Goal: Task Accomplishment & Management: Use online tool/utility

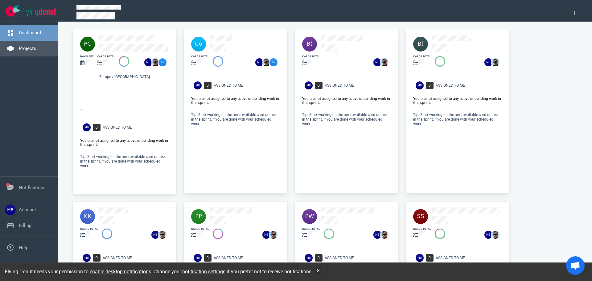
click at [28, 50] on link "Projects" at bounding box center [27, 49] width 17 height 6
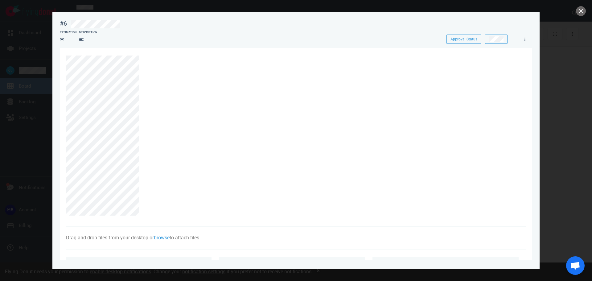
click at [65, 170] on section "Drag and drop files from your desktop or browse to attach files Attach Files Co…" at bounding box center [296, 229] width 472 height 362
click at [70, 86] on div at bounding box center [292, 135] width 453 height 160
click at [64, 87] on section "Drag and drop files from your desktop or browse to attach files Attach Files Co…" at bounding box center [296, 229] width 472 height 362
click at [63, 106] on section "Drag and drop files from your desktop or browse to attach files Attach Files Co…" at bounding box center [296, 229] width 472 height 362
